Goal: Information Seeking & Learning: Learn about a topic

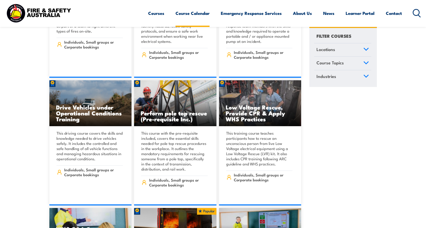
scroll to position [896, 0]
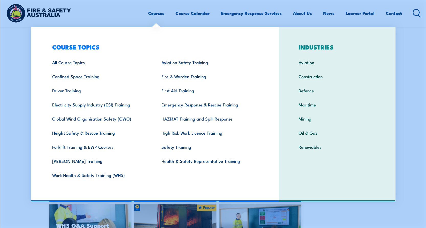
click at [152, 13] on link "Courses" at bounding box center [156, 13] width 16 height 14
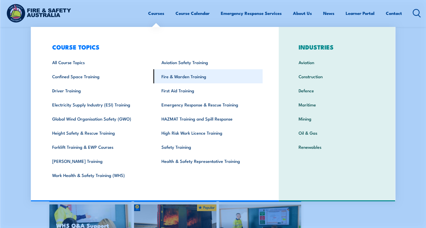
click at [173, 77] on link "Fire & Warden Training" at bounding box center [208, 76] width 109 height 14
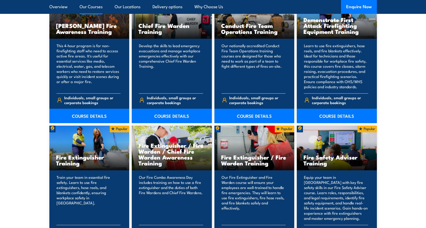
scroll to position [512, 0]
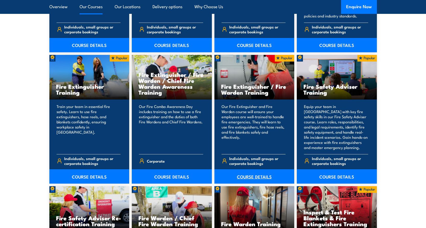
click at [254, 175] on link "COURSE DETAILS" at bounding box center [255, 176] width 80 height 14
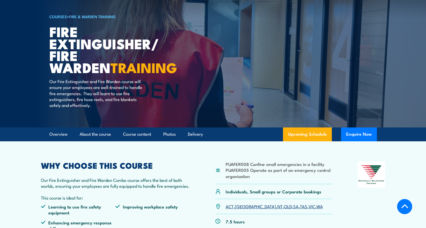
scroll to position [102, 0]
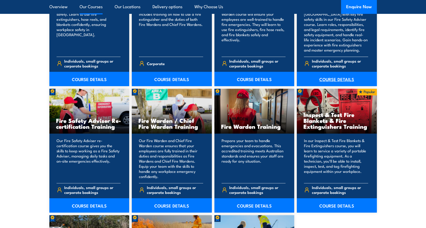
scroll to position [615, 0]
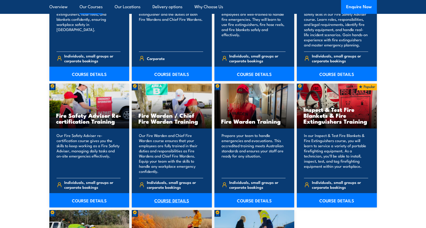
click at [183, 200] on link "COURSE DETAILS" at bounding box center [172, 200] width 80 height 14
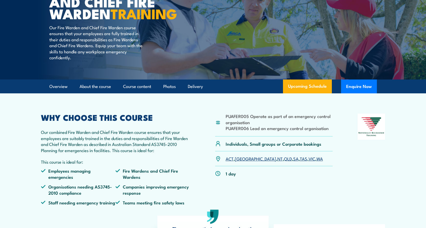
scroll to position [26, 0]
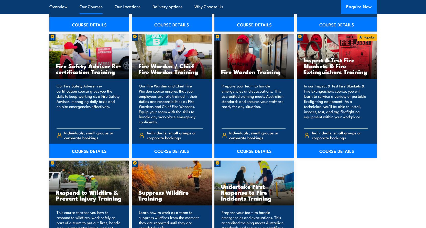
scroll to position [666, 0]
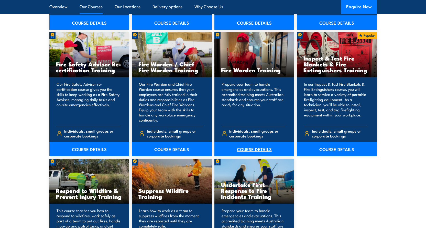
click at [253, 149] on link "COURSE DETAILS" at bounding box center [255, 149] width 80 height 14
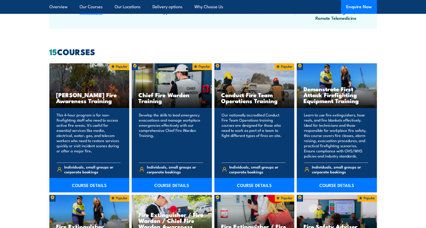
scroll to position [359, 0]
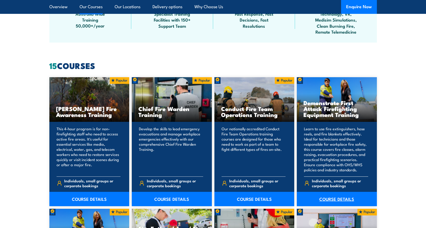
click at [340, 197] on link "COURSE DETAILS" at bounding box center [337, 199] width 80 height 14
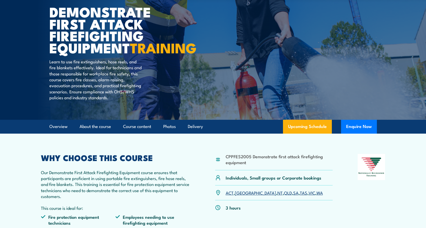
scroll to position [51, 0]
